Goal: Find specific page/section: Find specific page/section

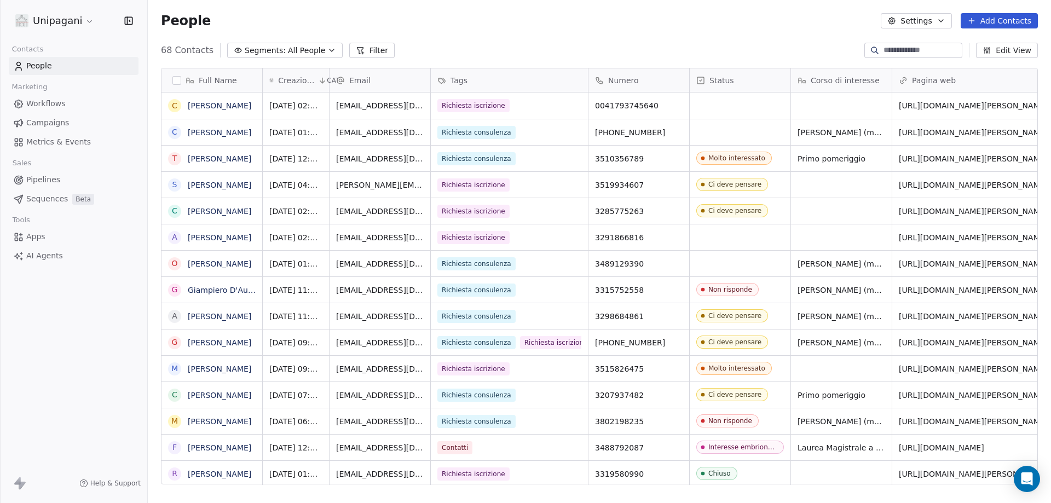
scroll to position [434, 895]
click at [675, 106] on icon "grid" at bounding box center [675, 104] width 9 height 9
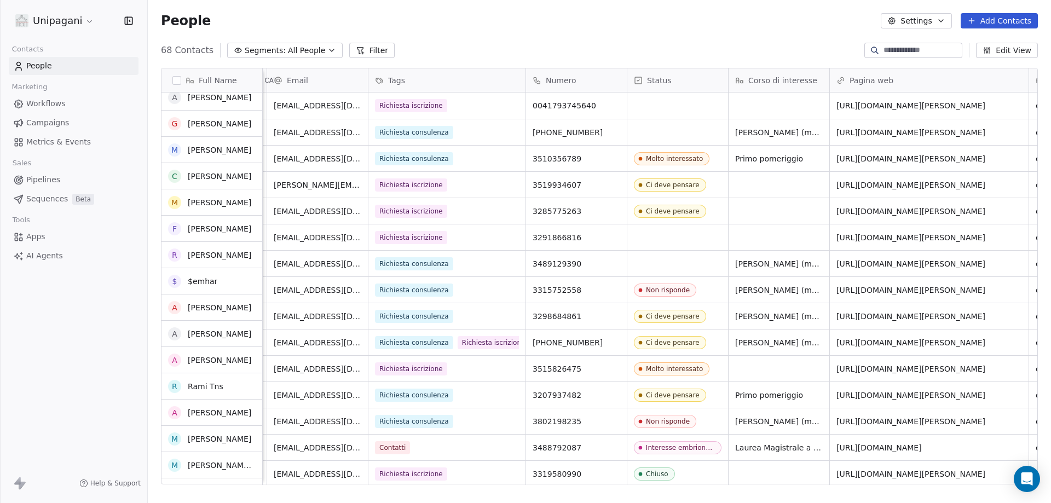
scroll to position [0, 0]
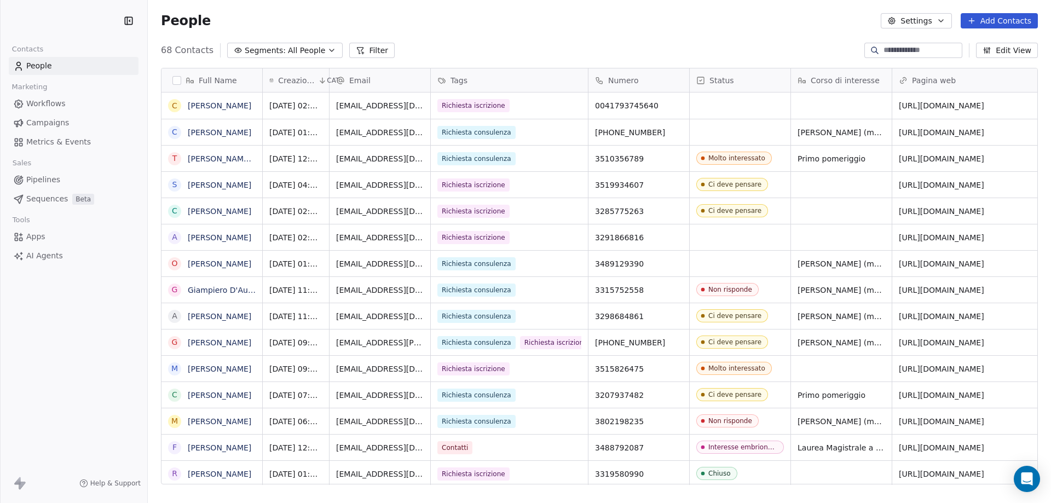
scroll to position [434, 895]
